Goal: Task Accomplishment & Management: Manage account settings

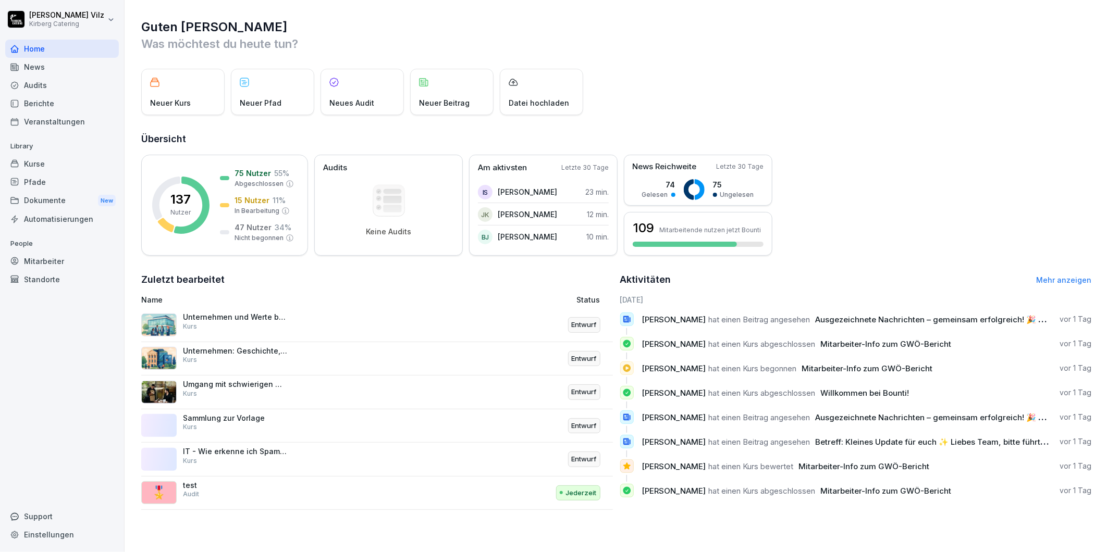
click at [34, 64] on div "News" at bounding box center [62, 67] width 114 height 18
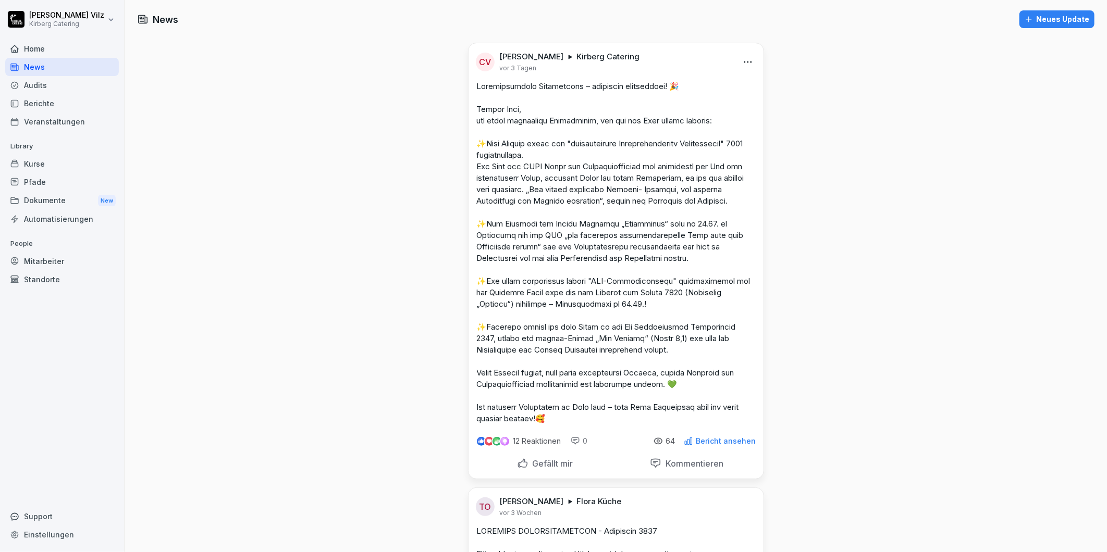
click at [729, 446] on p "Bericht ansehen" at bounding box center [726, 441] width 60 height 8
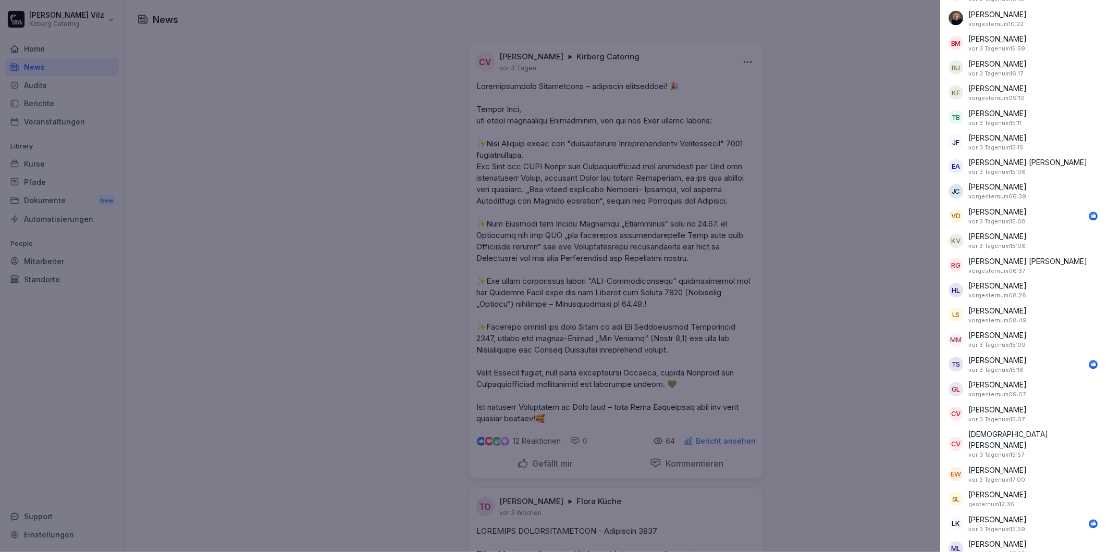
scroll to position [1185, 0]
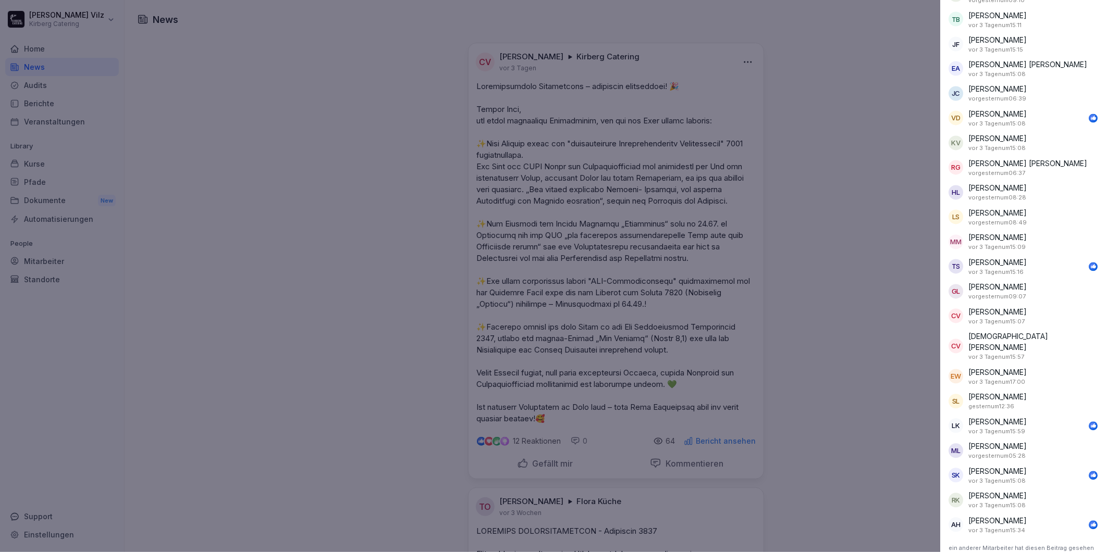
click at [875, 316] on div at bounding box center [553, 276] width 1107 height 552
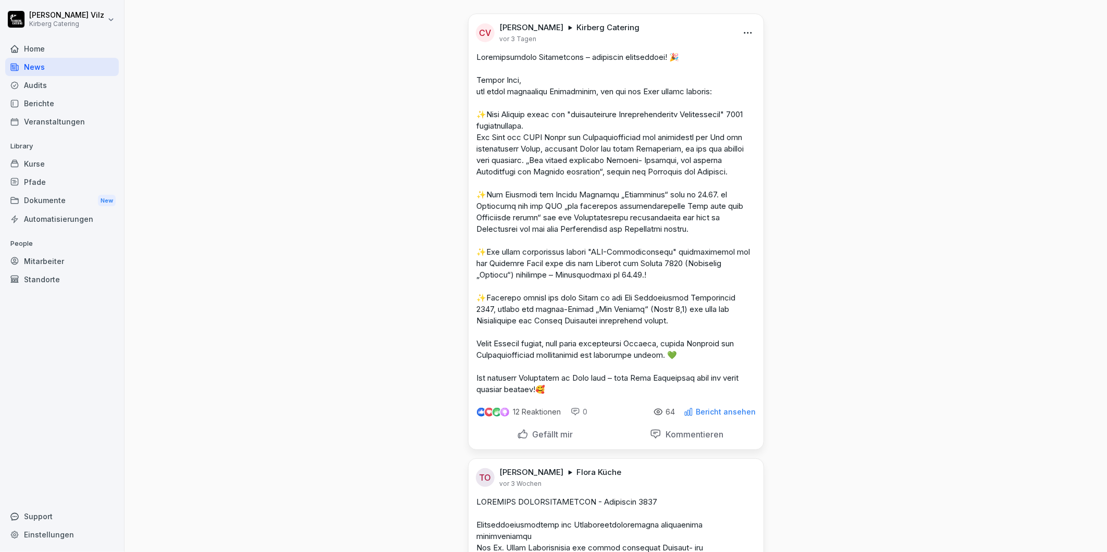
scroll to position [0, 0]
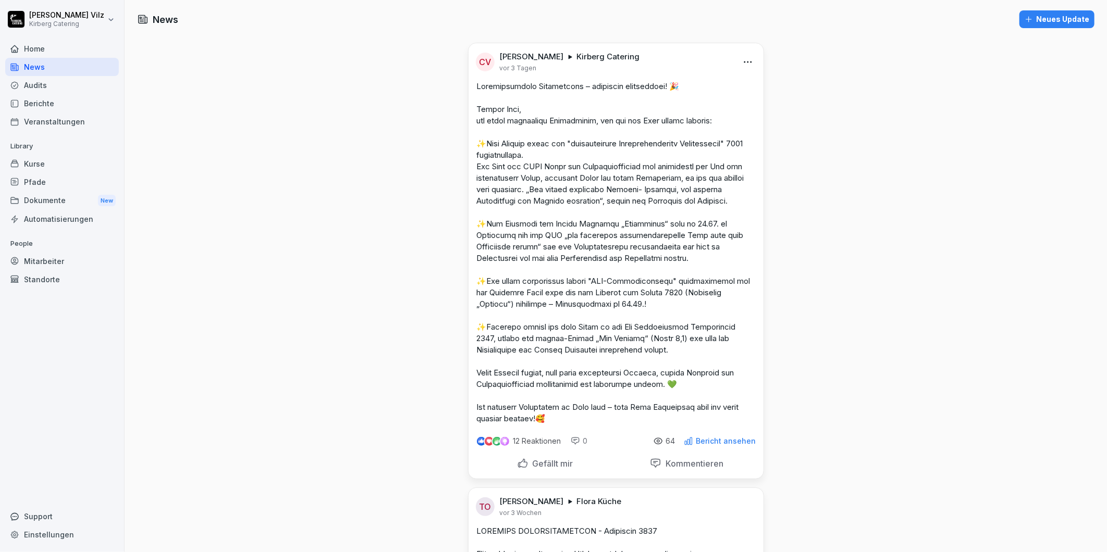
click at [34, 162] on div "Kurse" at bounding box center [62, 164] width 114 height 18
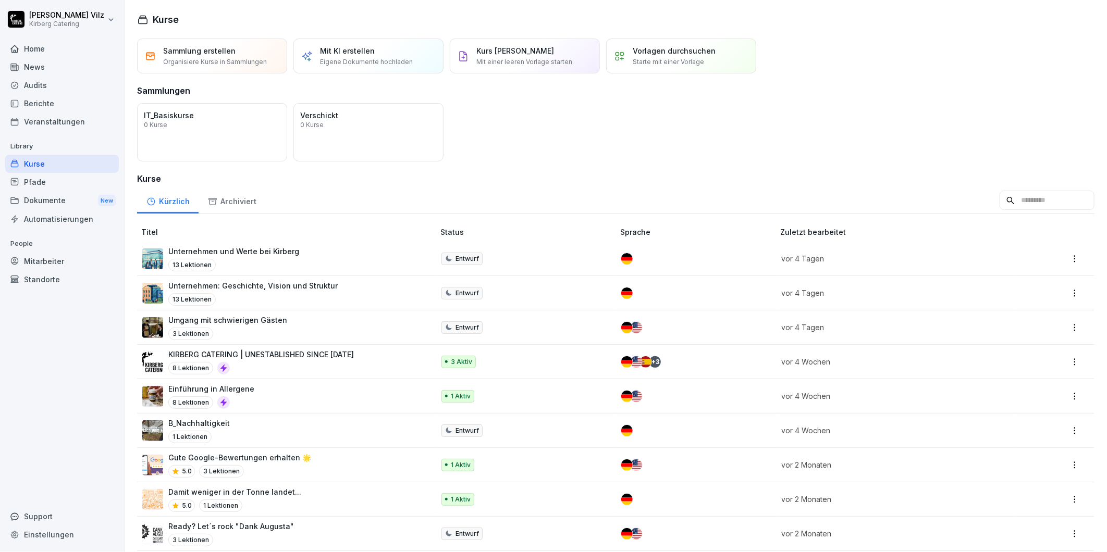
click at [256, 251] on p "Unternehmen und Werte bei Kirberg" at bounding box center [233, 251] width 131 height 11
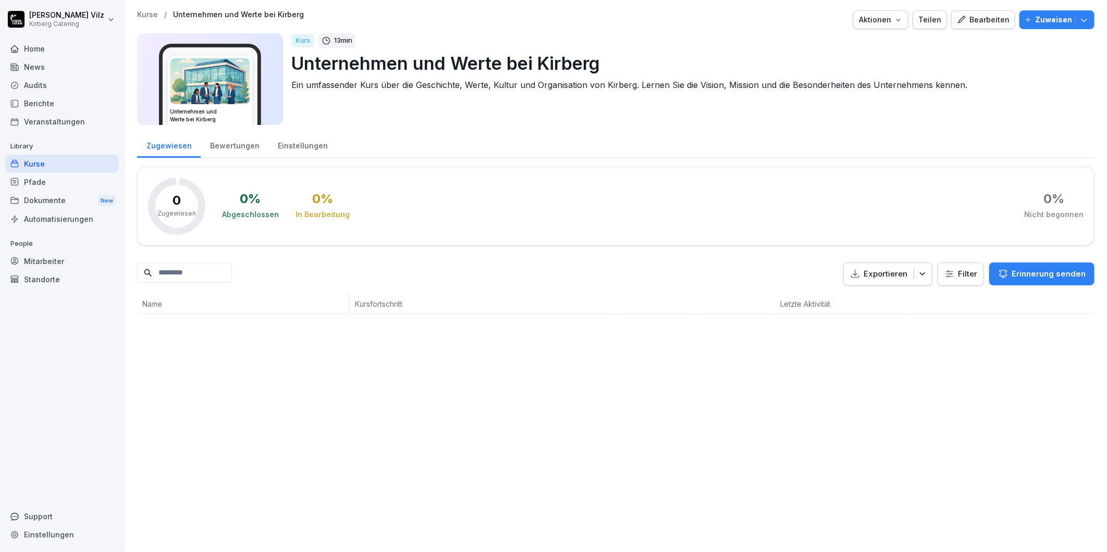
click at [965, 22] on div "Bearbeiten" at bounding box center [983, 19] width 53 height 11
